Goal: Information Seeking & Learning: Learn about a topic

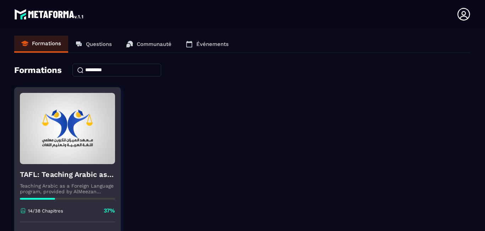
click at [120, 189] on div "TAFL: Teaching Arabic as a Foreign Language program - June Teaching Arabic as a…" at bounding box center [68, 193] width 106 height 58
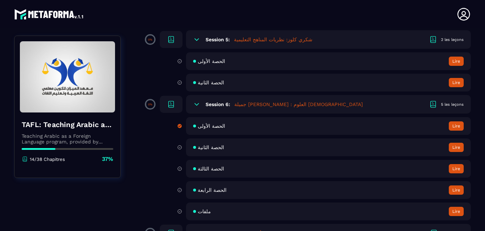
scroll to position [483, 0]
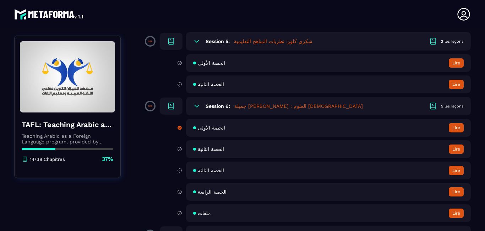
click at [459, 132] on button "Lire" at bounding box center [456, 127] width 15 height 9
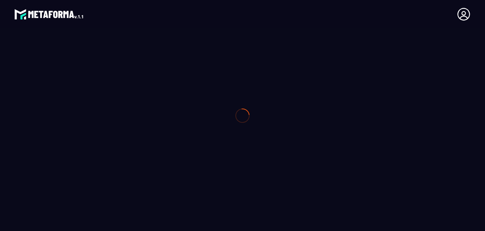
click at [459, 146] on div at bounding box center [242, 115] width 485 height 231
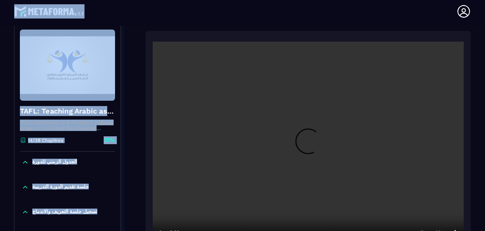
scroll to position [76, 0]
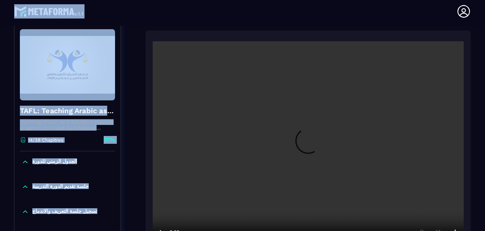
click at [165, 184] on video at bounding box center [308, 144] width 311 height 207
click at [150, 214] on div at bounding box center [308, 144] width 325 height 227
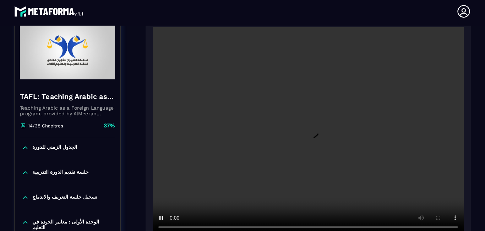
scroll to position [104, 0]
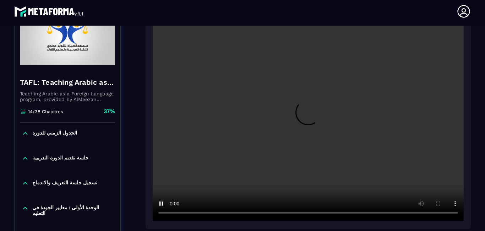
click at [173, 116] on video at bounding box center [308, 116] width 311 height 207
click at [167, 176] on video at bounding box center [308, 116] width 311 height 207
